Goal: Task Accomplishment & Management: Use online tool/utility

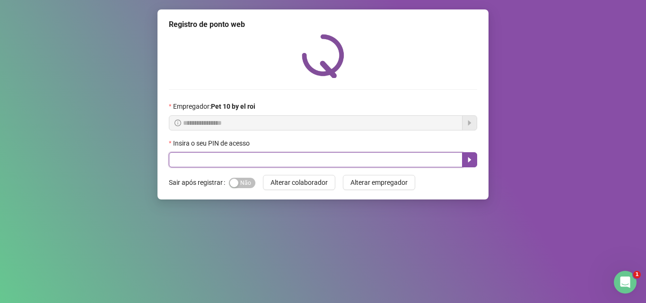
click at [293, 159] on input "text" at bounding box center [315, 159] width 293 height 15
type input "*****"
click at [467, 157] on icon "caret-right" at bounding box center [469, 160] width 8 height 8
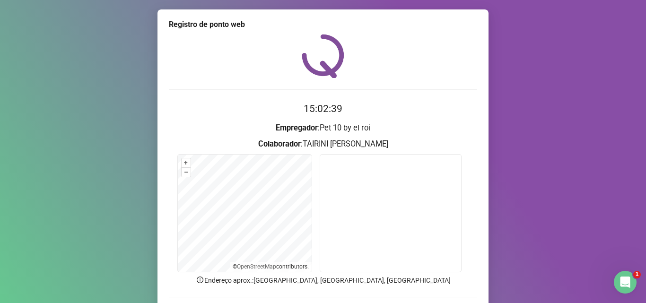
scroll to position [47, 0]
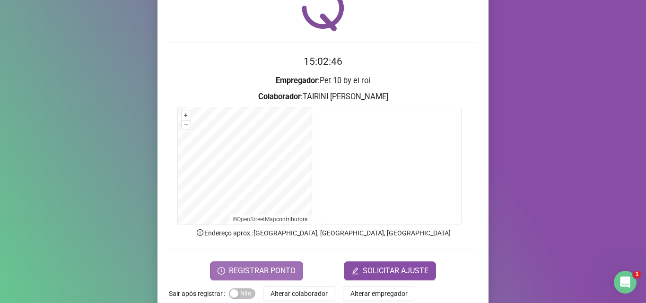
click at [276, 270] on span "REGISTRAR PONTO" at bounding box center [262, 270] width 67 height 11
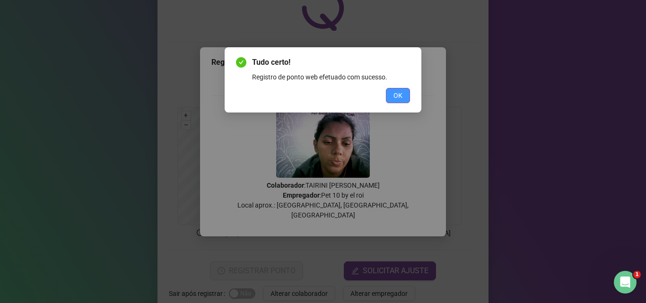
click at [397, 92] on span "OK" at bounding box center [397, 95] width 9 height 10
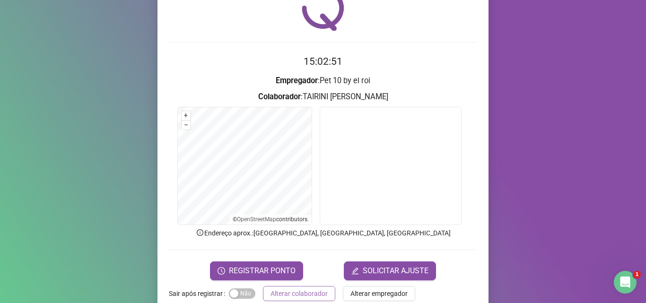
click at [282, 293] on span "Alterar colaborador" at bounding box center [298, 293] width 57 height 10
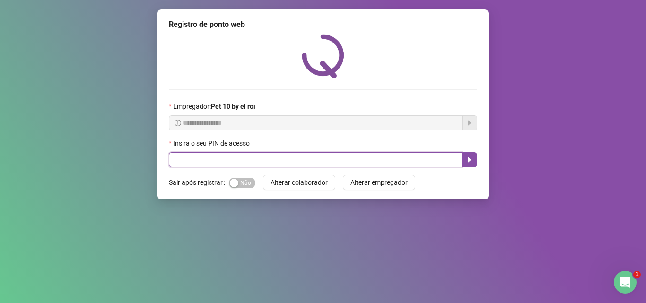
click at [292, 160] on input "text" at bounding box center [315, 159] width 293 height 15
